Goal: Transaction & Acquisition: Purchase product/service

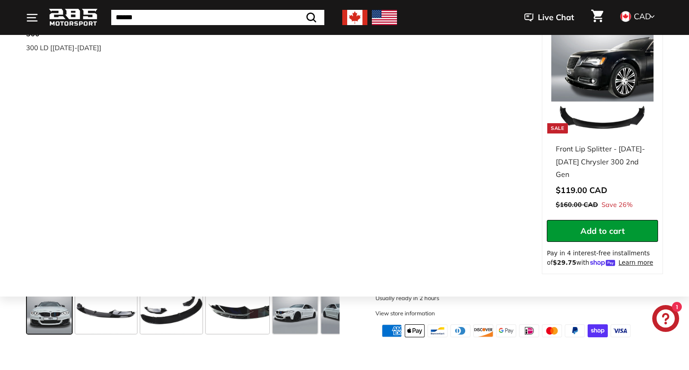
scroll to position [230, 0]
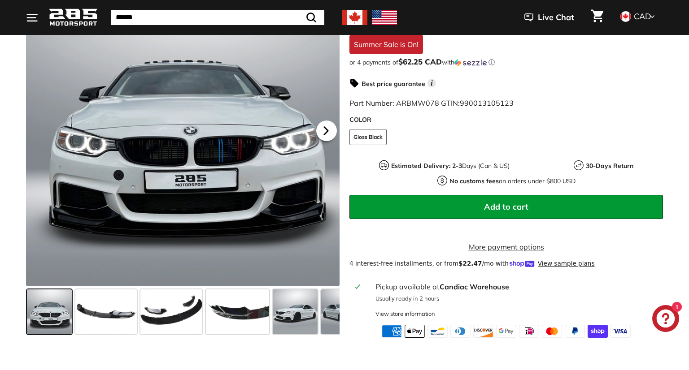
click at [330, 139] on icon at bounding box center [326, 130] width 21 height 21
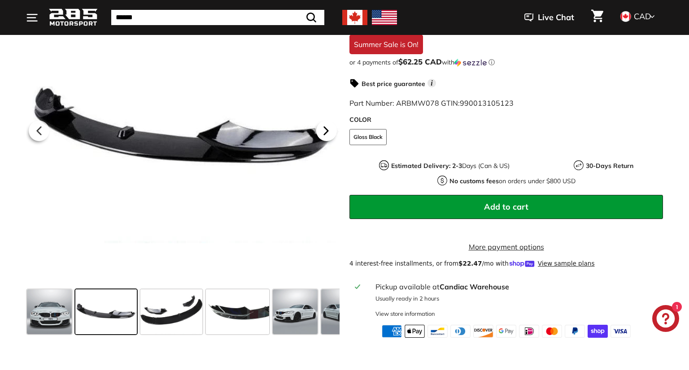
click at [330, 139] on icon at bounding box center [326, 130] width 21 height 21
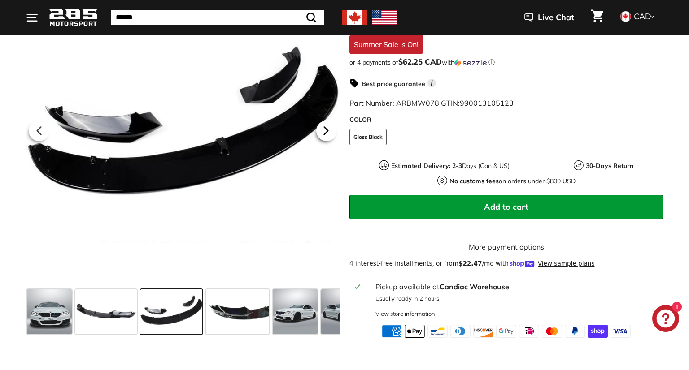
click at [330, 139] on icon at bounding box center [326, 130] width 21 height 21
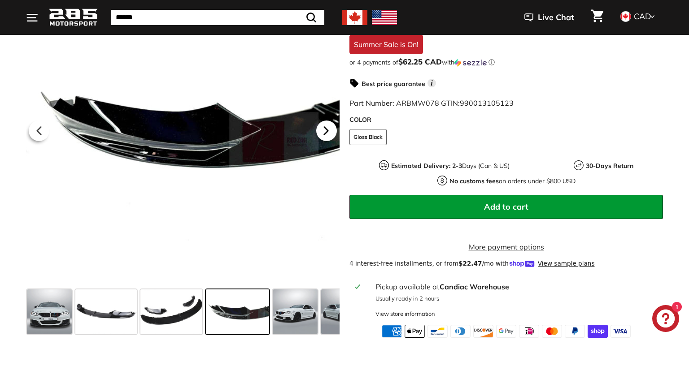
click at [330, 139] on icon at bounding box center [326, 130] width 21 height 21
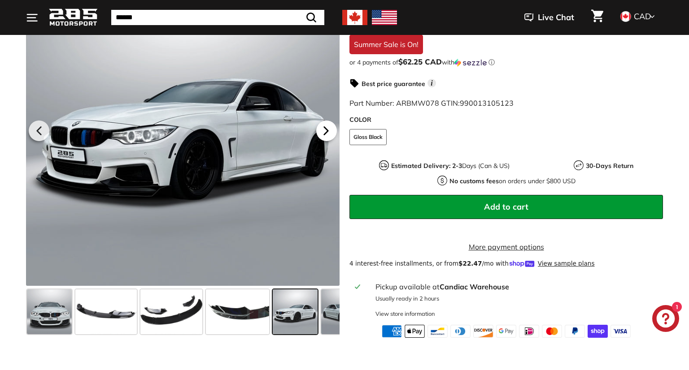
click at [330, 139] on icon at bounding box center [326, 130] width 21 height 21
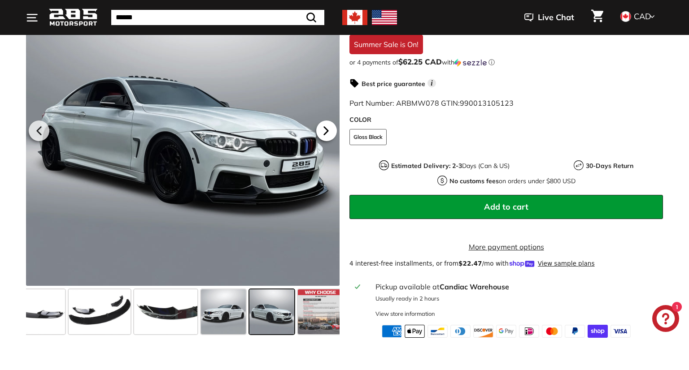
scroll to position [0, 77]
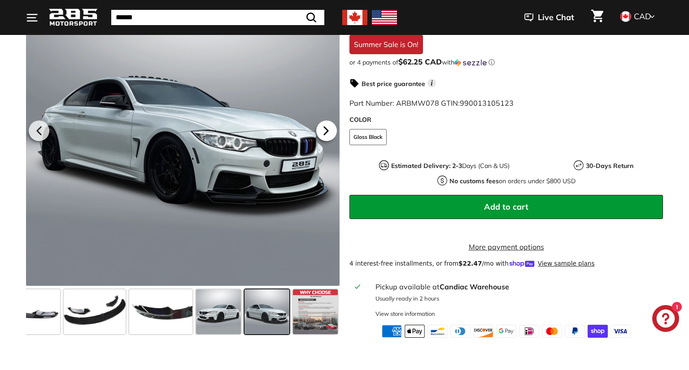
click at [330, 139] on icon at bounding box center [326, 130] width 21 height 21
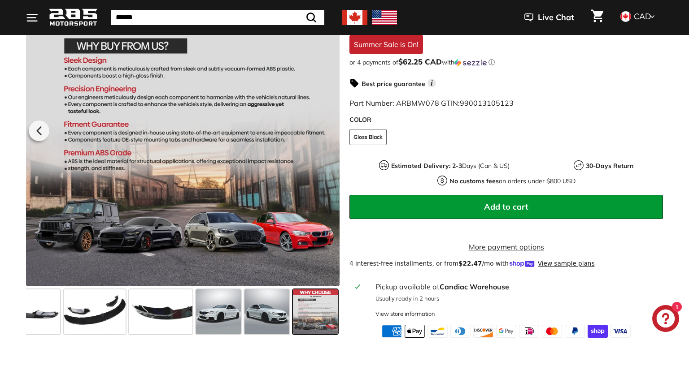
click at [330, 139] on div at bounding box center [182, 129] width 313 height 313
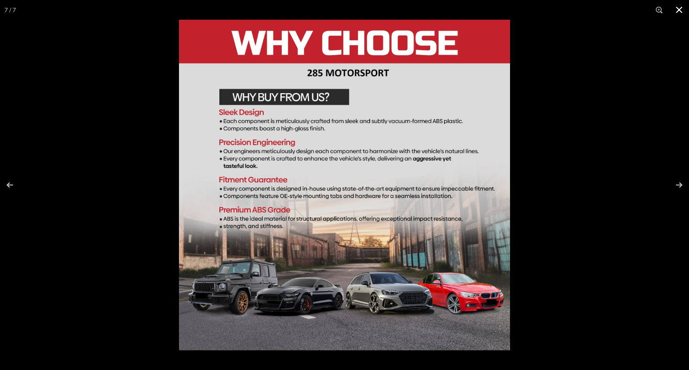
click at [677, 14] on button at bounding box center [679, 10] width 20 height 20
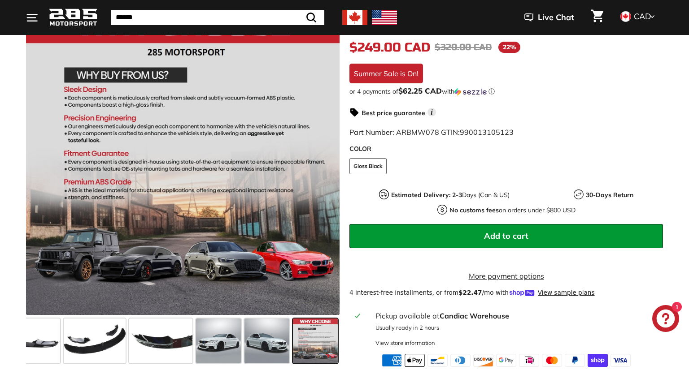
scroll to position [204, 0]
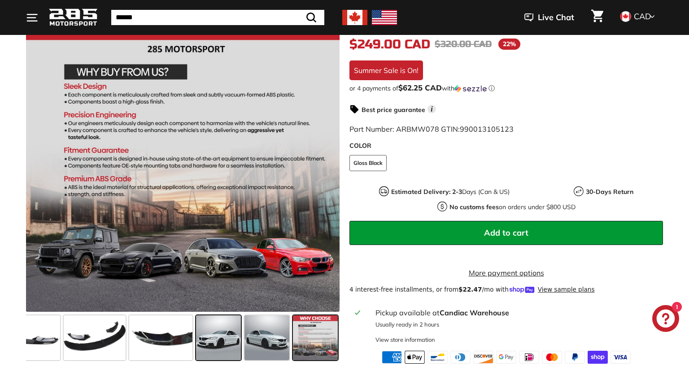
click at [217, 348] on span at bounding box center [218, 338] width 45 height 45
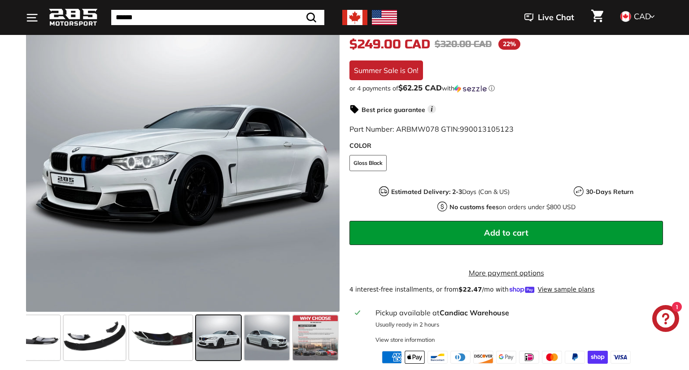
click at [230, 351] on span at bounding box center [218, 338] width 45 height 45
click at [270, 346] on span at bounding box center [266, 338] width 45 height 45
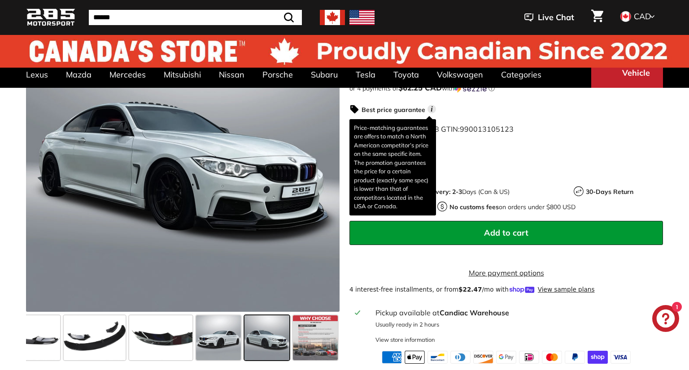
scroll to position [0, 0]
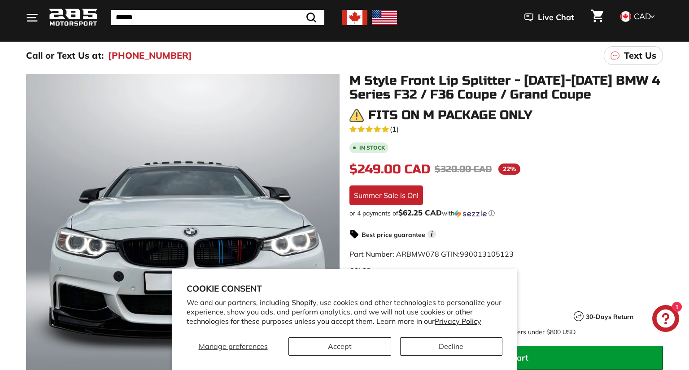
scroll to position [81, 0]
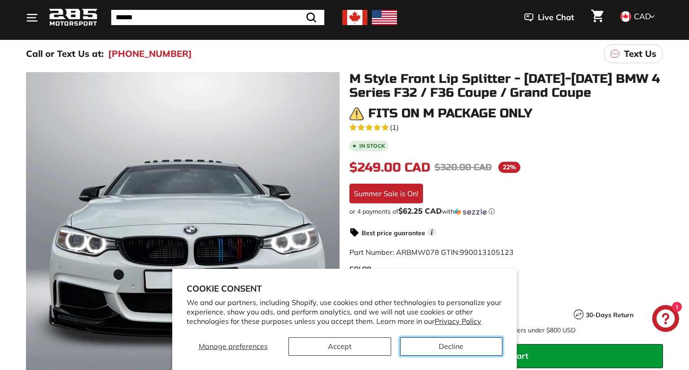
click at [447, 353] on button "Decline" at bounding box center [451, 347] width 102 height 18
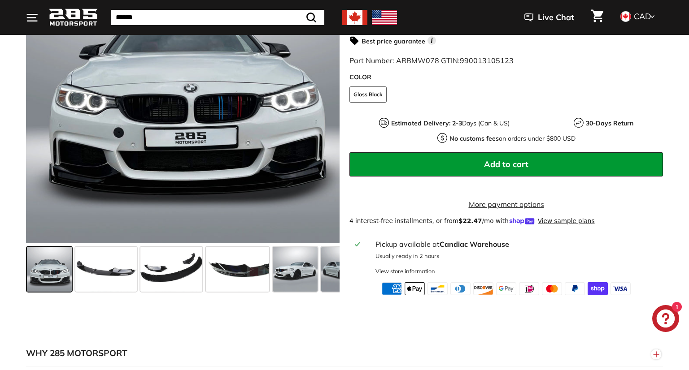
scroll to position [275, 0]
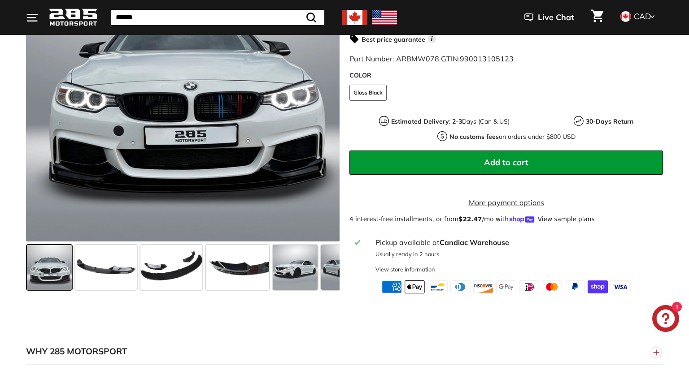
click at [511, 165] on span "Add to cart" at bounding box center [506, 162] width 44 height 10
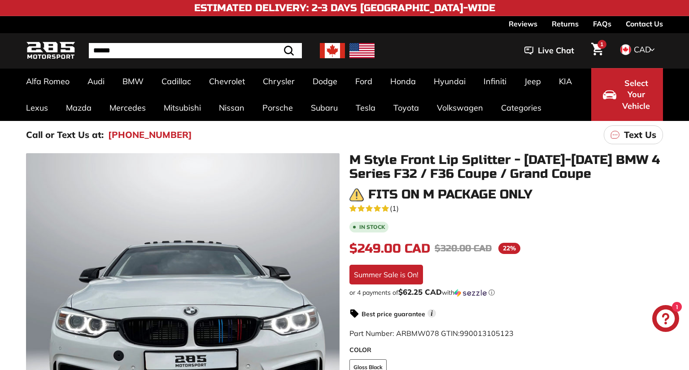
click at [635, 22] on link "Contact Us" at bounding box center [643, 23] width 37 height 15
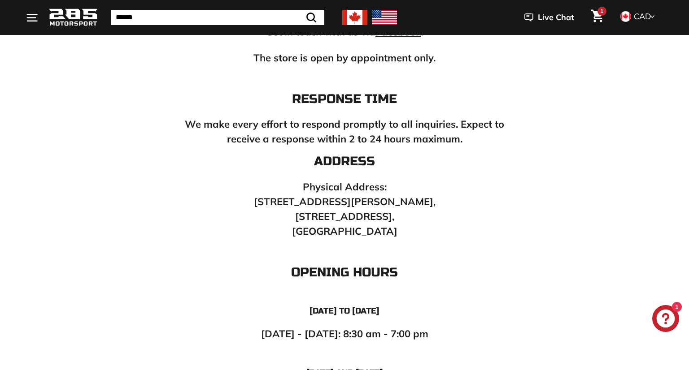
scroll to position [337, 0]
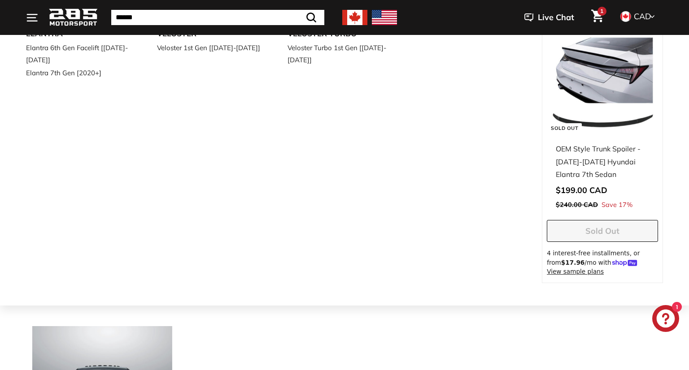
scroll to position [91, 0]
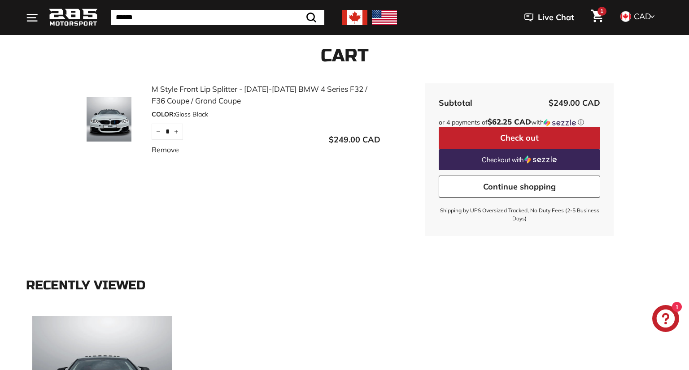
click at [509, 137] on button "Check out" at bounding box center [518, 138] width 161 height 22
click at [33, 17] on icon "." at bounding box center [31, 17] width 8 height 0
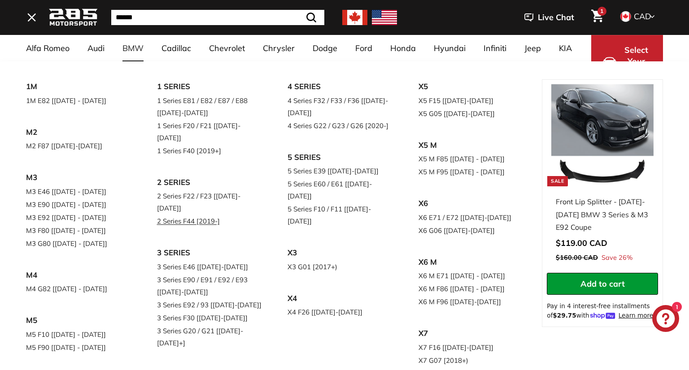
scroll to position [112, 0]
click at [369, 103] on link "4 Series F32 / F33 / F36 [[DATE]-[DATE]]" at bounding box center [340, 106] width 106 height 25
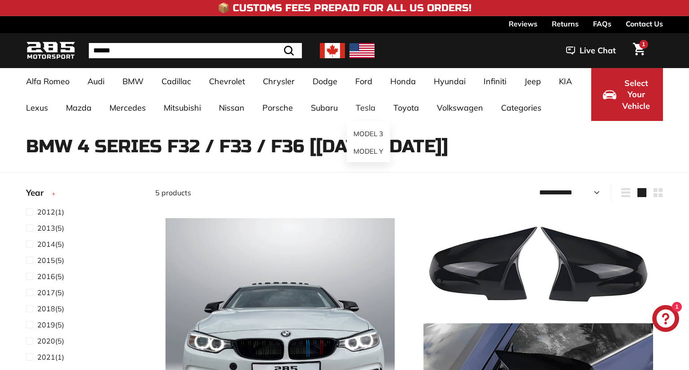
select select "**********"
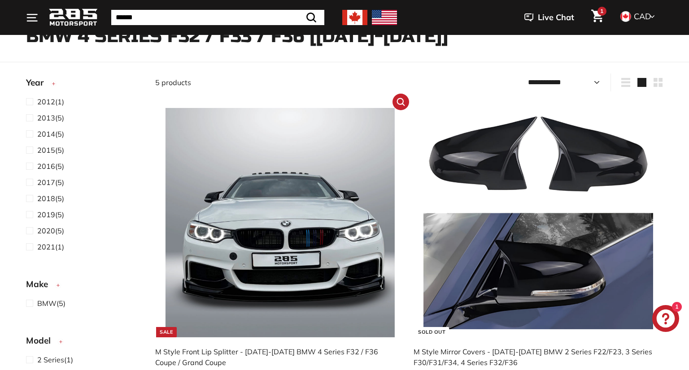
scroll to position [111, 0]
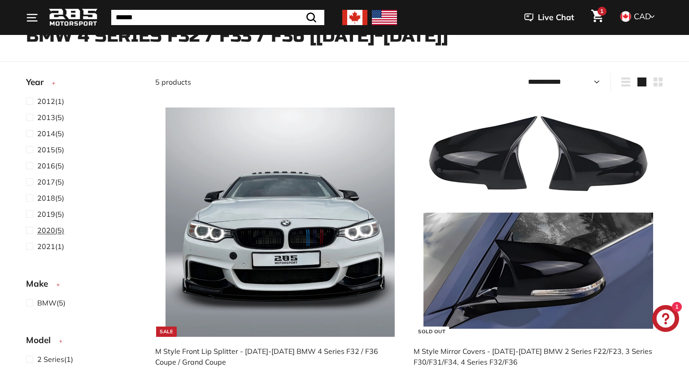
click at [49, 234] on span "2020" at bounding box center [46, 230] width 18 height 9
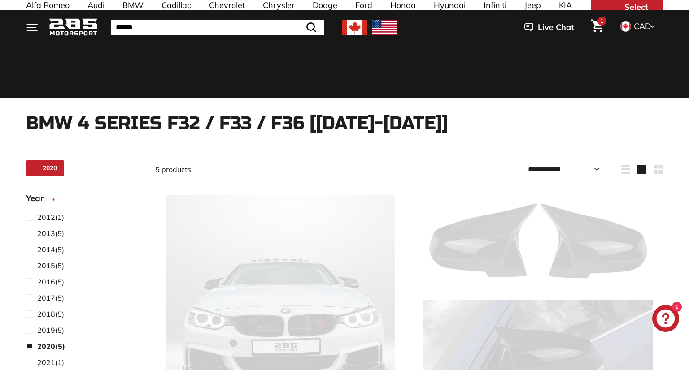
select select "**********"
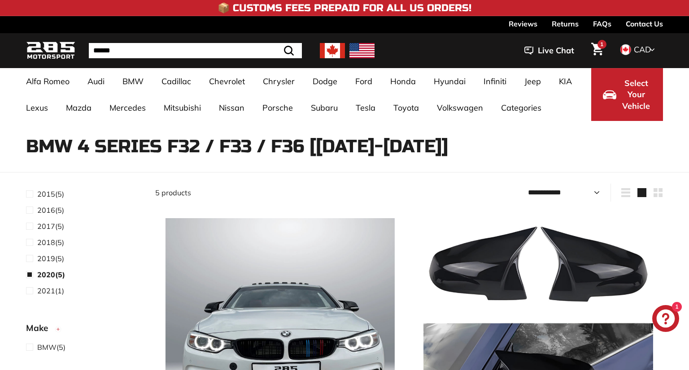
scroll to position [103, 0]
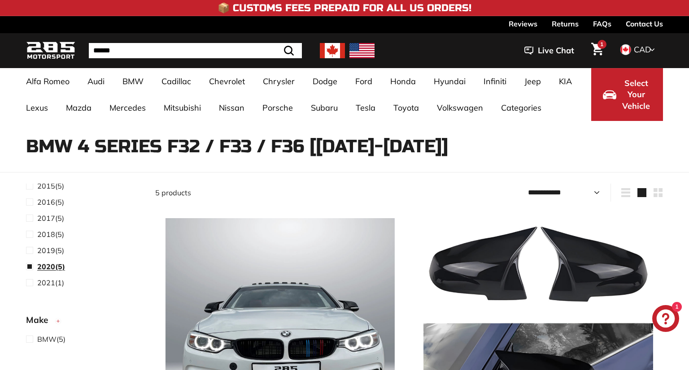
click at [28, 267] on span at bounding box center [31, 266] width 11 height 11
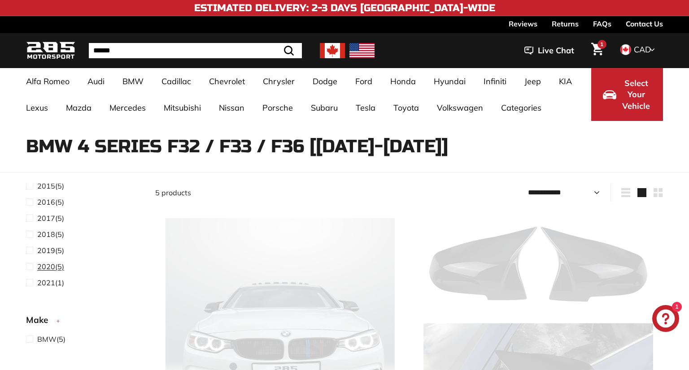
scroll to position [23, 0]
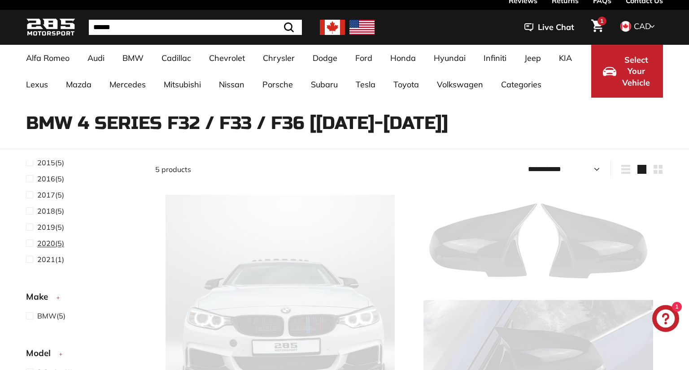
select select "**********"
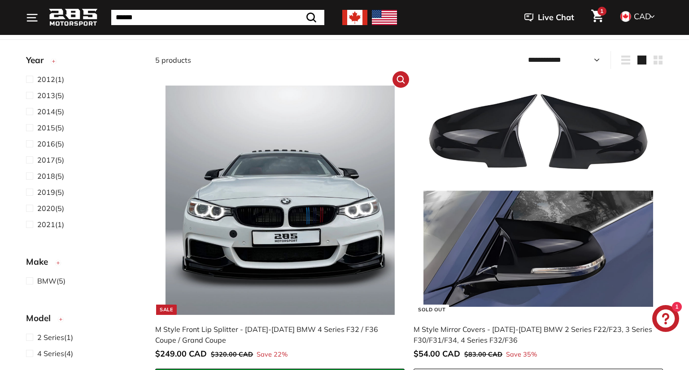
scroll to position [131, 0]
